Goal: Information Seeking & Learning: Learn about a topic

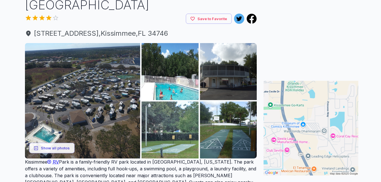
scroll to position [44, 0]
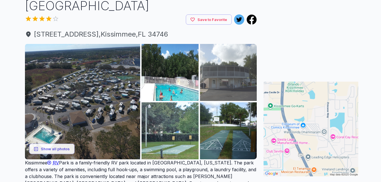
click at [221, 79] on img at bounding box center [228, 72] width 57 height 57
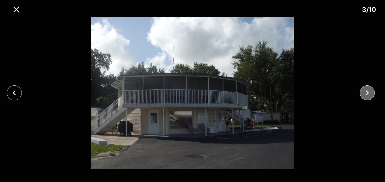
click at [369, 89] on icon "close" at bounding box center [367, 93] width 10 height 10
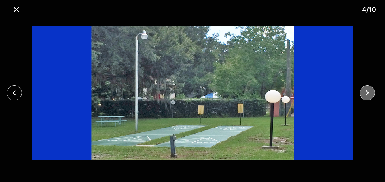
click at [369, 89] on icon "close" at bounding box center [367, 93] width 10 height 10
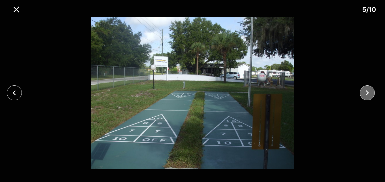
click at [369, 89] on icon "close" at bounding box center [367, 93] width 10 height 10
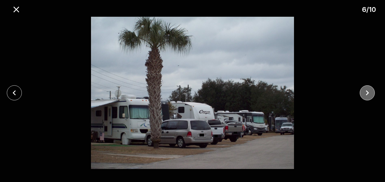
click at [369, 89] on icon "close" at bounding box center [367, 93] width 10 height 10
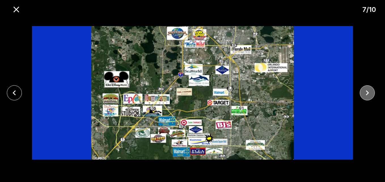
click at [369, 89] on icon "close" at bounding box center [367, 93] width 10 height 10
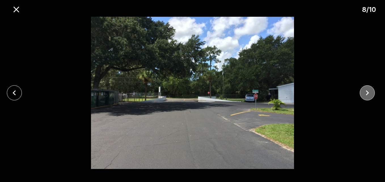
click at [369, 88] on icon "close" at bounding box center [367, 93] width 10 height 10
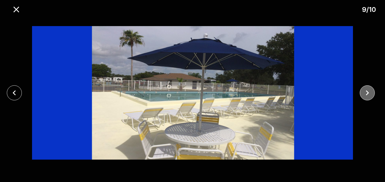
click at [367, 89] on icon "close" at bounding box center [367, 93] width 10 height 10
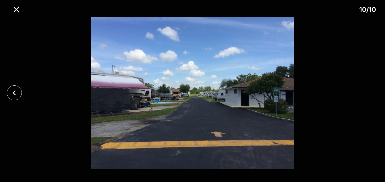
click at [367, 89] on div at bounding box center [192, 93] width 385 height 152
click at [14, 10] on icon "close" at bounding box center [16, 10] width 10 height 10
